Goal: Task Accomplishment & Management: Manage account settings

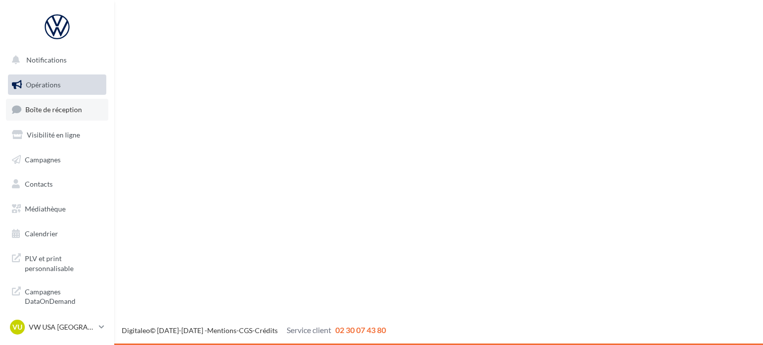
click at [73, 103] on link "Boîte de réception" at bounding box center [57, 109] width 102 height 21
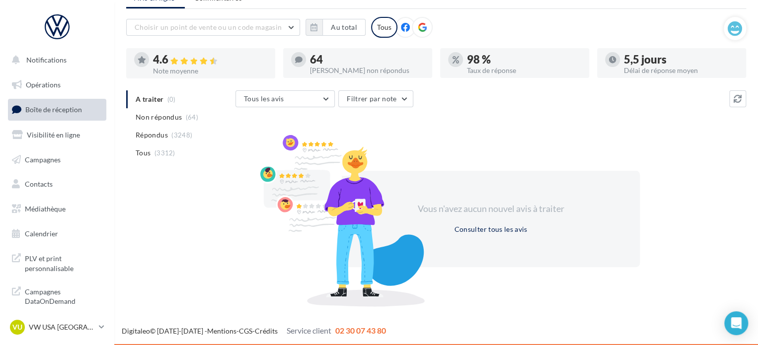
scroll to position [42, 0]
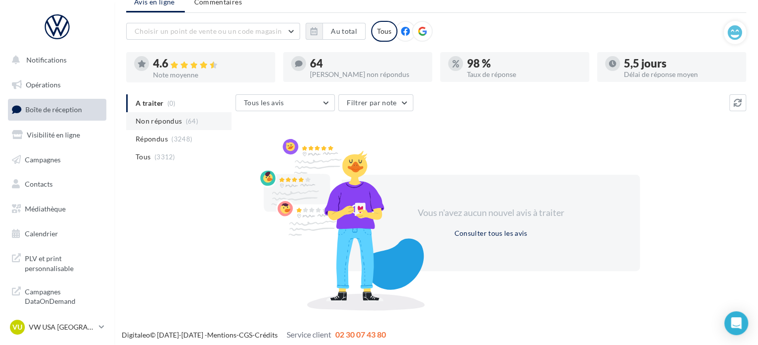
click at [188, 119] on span "(64)" at bounding box center [192, 121] width 12 height 8
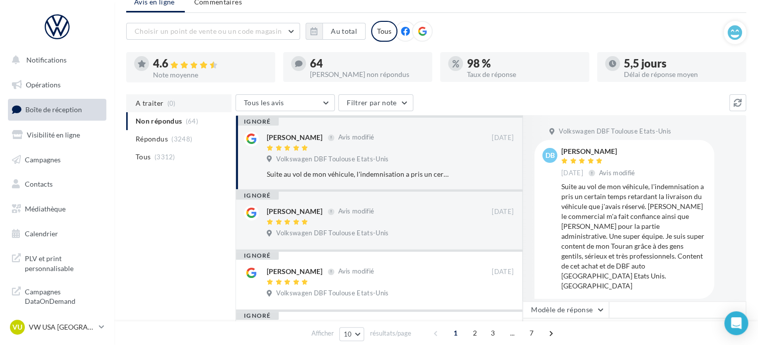
click at [173, 104] on span "(0)" at bounding box center [171, 103] width 8 height 8
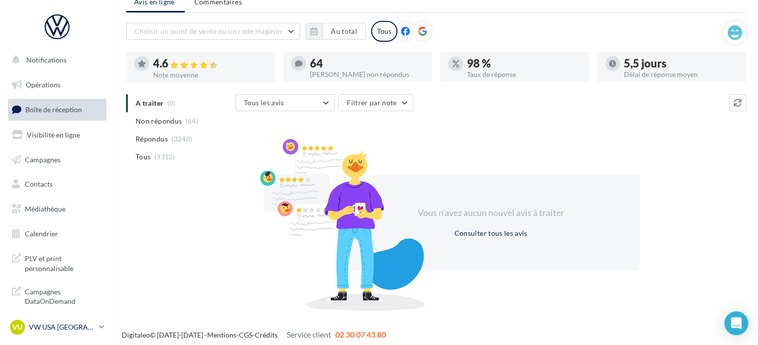
click at [70, 326] on p "VW USA [GEOGRAPHIC_DATA]" at bounding box center [62, 328] width 66 height 10
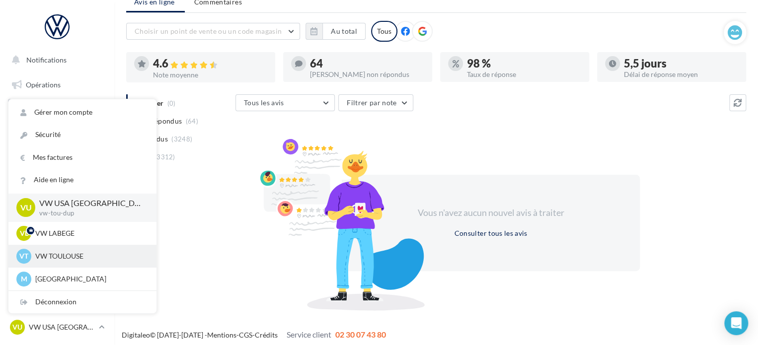
click at [70, 258] on p "VW TOULOUSE" at bounding box center [89, 256] width 109 height 10
